Goal: Browse casually

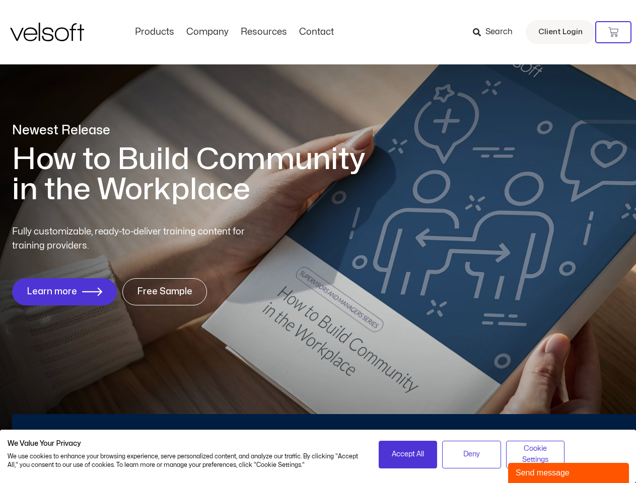
click at [318, 242] on div "Fully customizable, ready-to-deliver training content for training providers. L…" at bounding box center [318, 265] width 612 height 81
click at [613, 32] on icon at bounding box center [613, 32] width 10 height 10
click at [408, 455] on span "Accept All" at bounding box center [408, 454] width 32 height 11
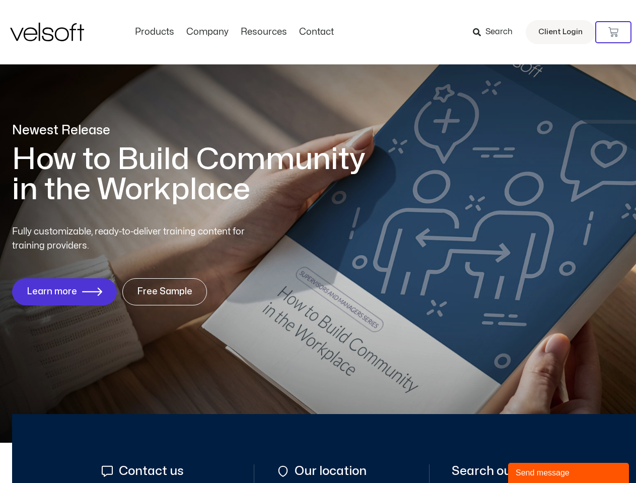
click at [568, 473] on div "Send message" at bounding box center [568, 473] width 106 height 12
